Goal: Communication & Community: Participate in discussion

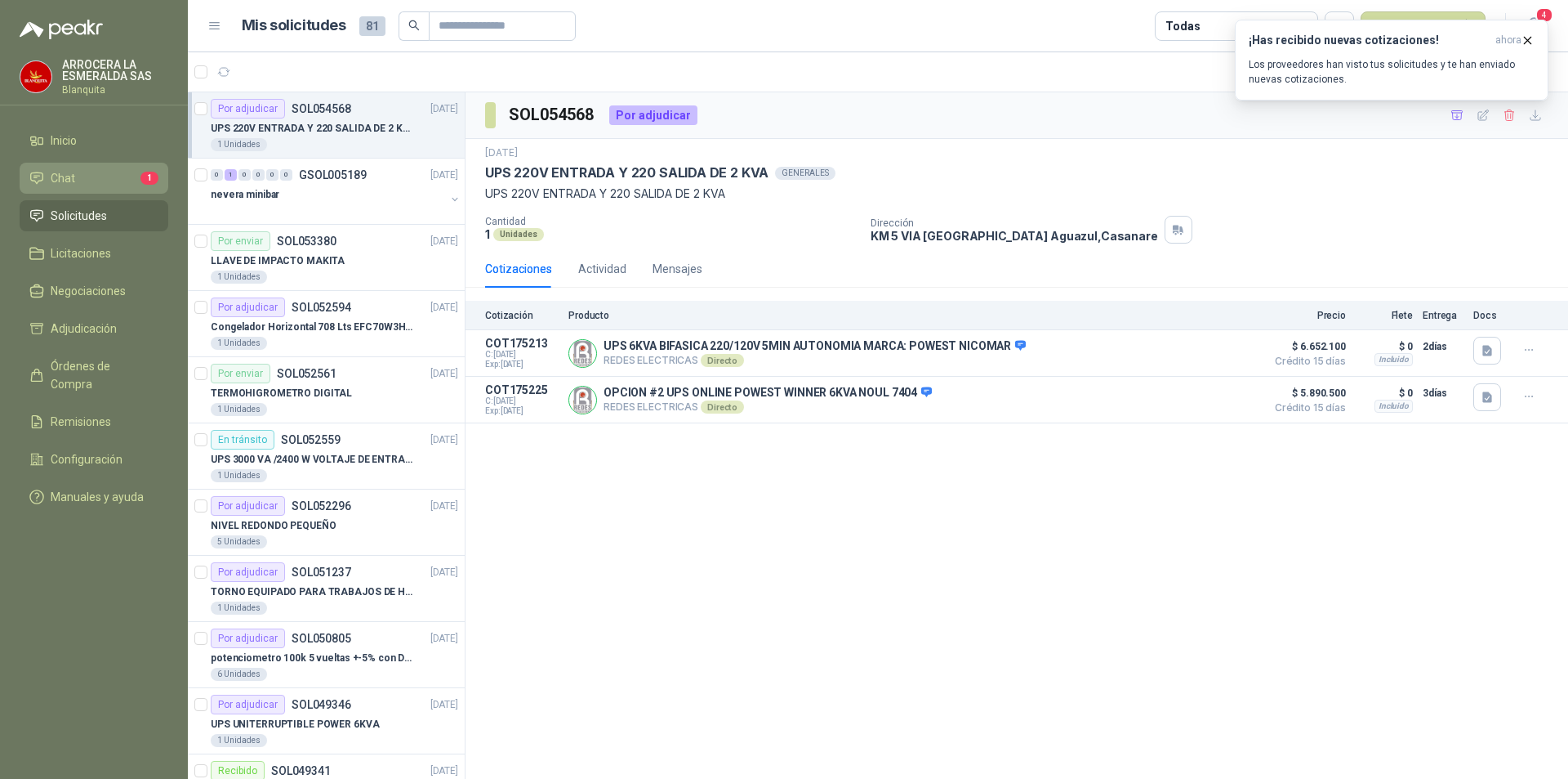
click at [107, 180] on li "Chat 1" at bounding box center [94, 178] width 129 height 18
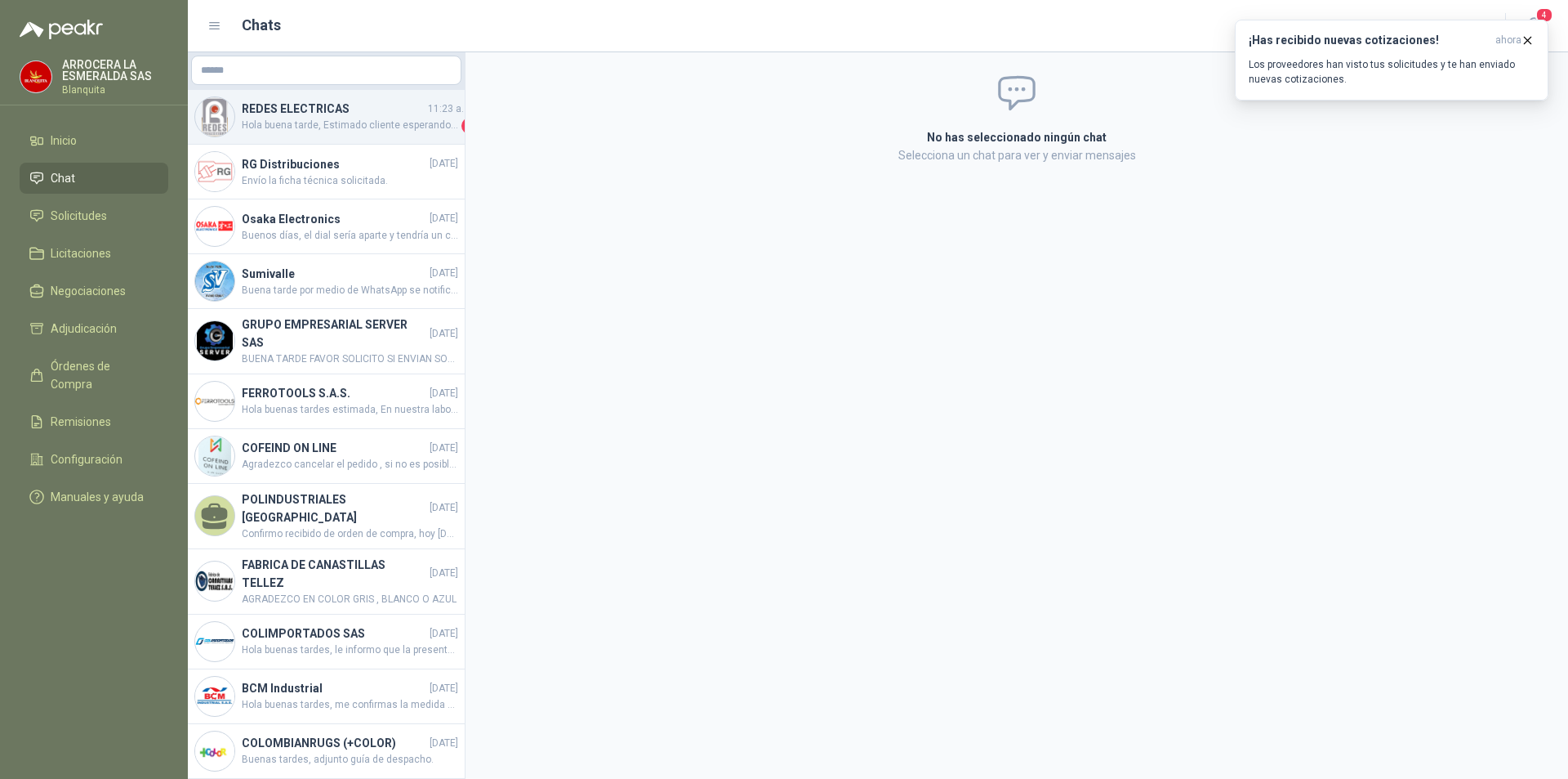
click at [346, 116] on h4 "REDES ELECTRICAS" at bounding box center [333, 108] width 183 height 18
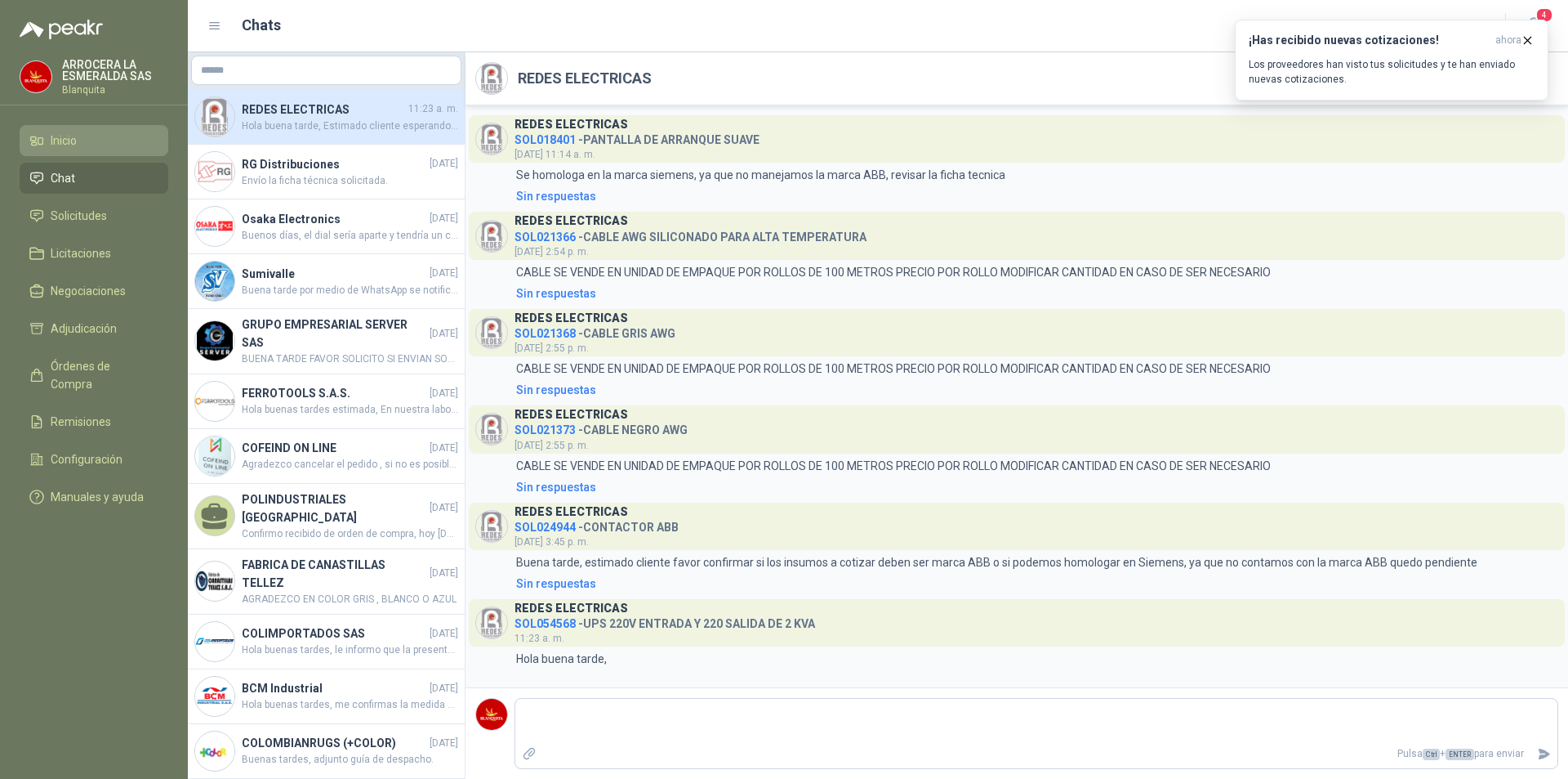
click at [68, 136] on span "Inicio" at bounding box center [64, 140] width 27 height 18
